Goal: Task Accomplishment & Management: Use online tool/utility

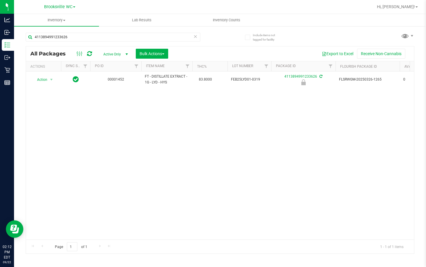
drag, startPoint x: -135, startPoint y: 43, endPoint x: -135, endPoint y: 39, distance: 3.8
drag, startPoint x: -135, startPoint y: 39, endPoint x: 104, endPoint y: 38, distance: 238.2
click at [104, 38] on input "4113894991233626" at bounding box center [113, 37] width 175 height 9
drag, startPoint x: 101, startPoint y: 36, endPoint x: -17, endPoint y: 25, distance: 118.1
click at [0, 25] on html "Analytics Inbound Inventory Outbound Retail Reports 02:12 PM EDT [DATE] 09/22 B…" at bounding box center [213, 133] width 426 height 267
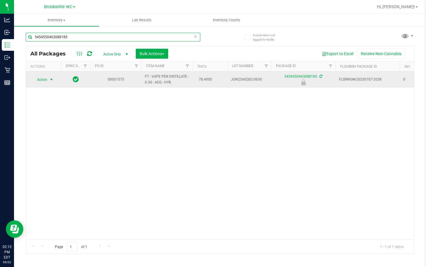
type input "5454550463088185"
click at [48, 80] on span "select" at bounding box center [51, 80] width 7 height 8
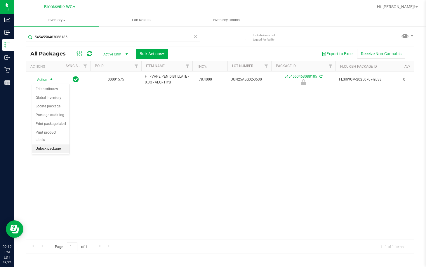
click at [62, 144] on li "Unlock package" at bounding box center [50, 148] width 37 height 9
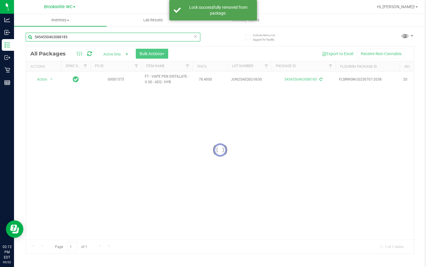
drag, startPoint x: 84, startPoint y: 36, endPoint x: -135, endPoint y: 16, distance: 219.4
click at [0, 16] on html "Analytics Inbound Inventory Outbound Retail Reports 02:12 PM EDT [DATE] 09/22 B…" at bounding box center [213, 133] width 426 height 267
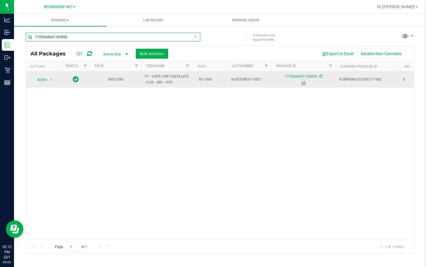
type input "1735544541103893"
click at [42, 81] on span "Action" at bounding box center [40, 80] width 16 height 8
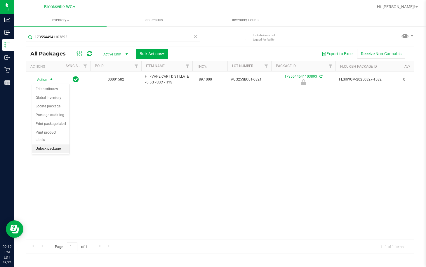
click at [47, 144] on li "Unlock package" at bounding box center [50, 148] width 37 height 9
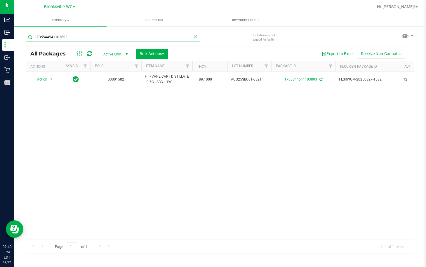
click at [175, 37] on input "1735544541103893" at bounding box center [113, 37] width 175 height 9
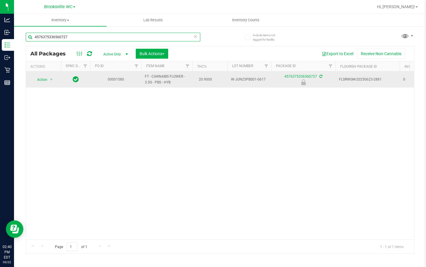
type input "4576375336560727"
click at [43, 80] on span "Action" at bounding box center [40, 80] width 16 height 8
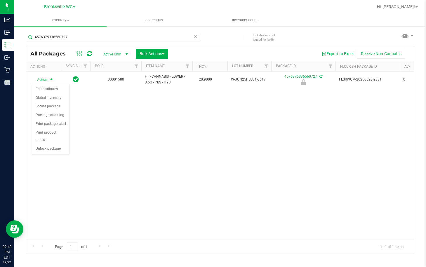
click at [46, 147] on div "Action Edit attributes Global inventory Locate package Package audit log Print …" at bounding box center [51, 119] width 38 height 71
click at [45, 144] on li "Unlock package" at bounding box center [50, 148] width 37 height 9
